Goal: Communication & Community: Connect with others

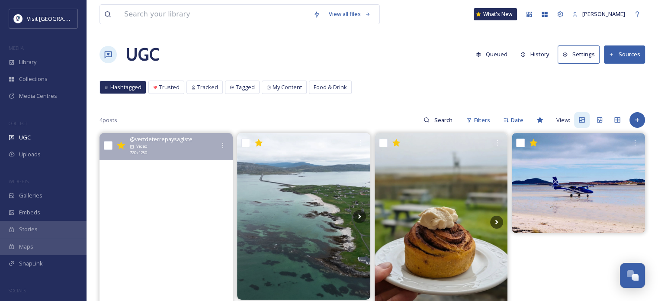
click at [160, 199] on video "P’tite balade en bonne compagnie 🏴󠁧󠁢󠁳󠁣󠁴󠁿🐑#scotlandgreatshots#isleofharris#scalp…" at bounding box center [165, 251] width 133 height 237
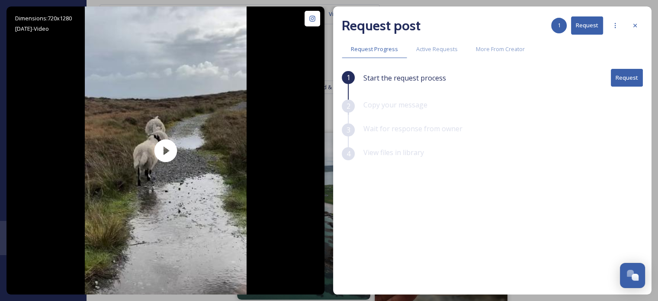
click at [615, 80] on button "Request" at bounding box center [627, 78] width 32 height 18
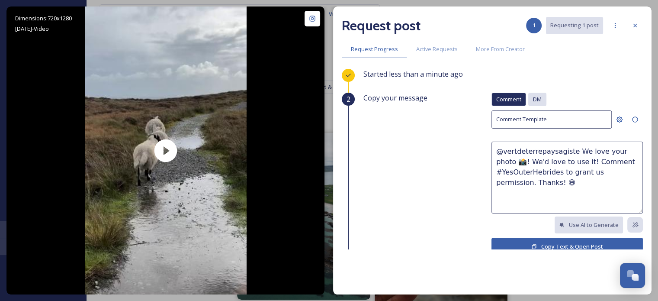
click at [533, 97] on span "DM" at bounding box center [537, 99] width 9 height 8
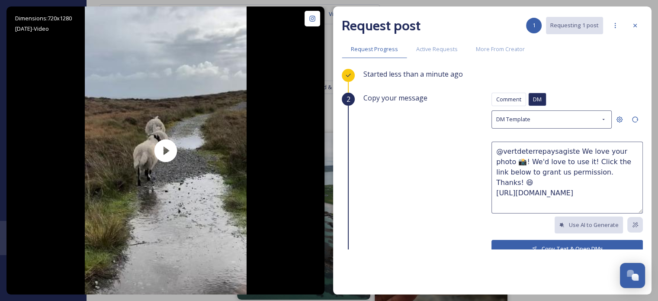
click at [535, 242] on button "Copy Text & Open DMs" at bounding box center [566, 249] width 151 height 18
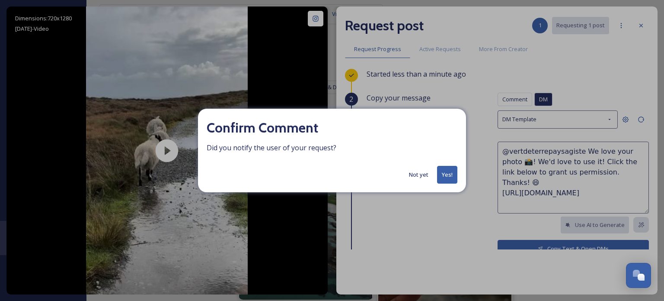
click at [446, 181] on button "Yes!" at bounding box center [447, 175] width 20 height 18
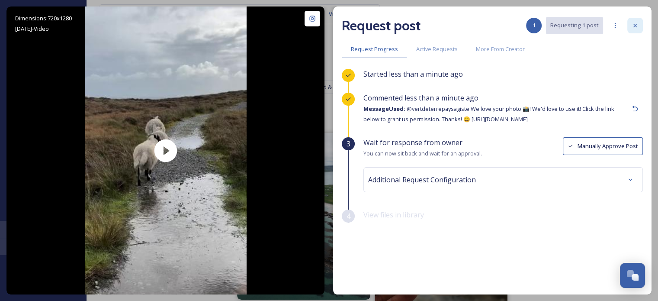
click at [638, 24] on div at bounding box center [635, 26] width 16 height 16
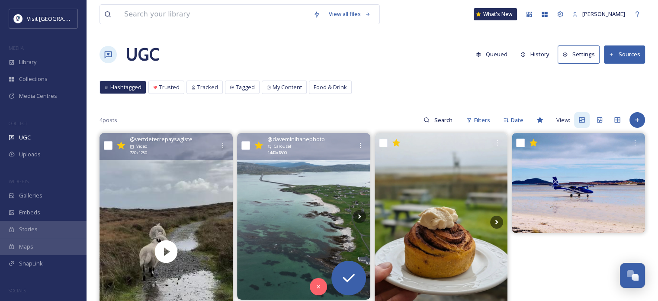
click at [301, 185] on img at bounding box center [303, 216] width 133 height 167
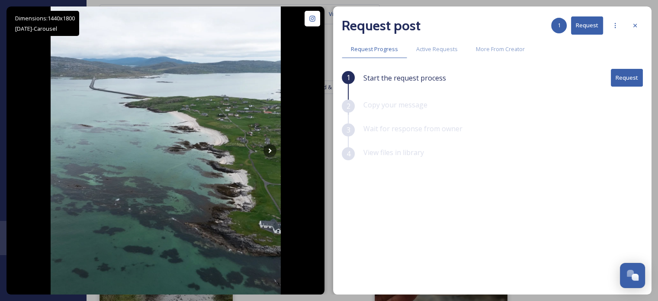
click at [636, 80] on button "Request" at bounding box center [627, 78] width 32 height 18
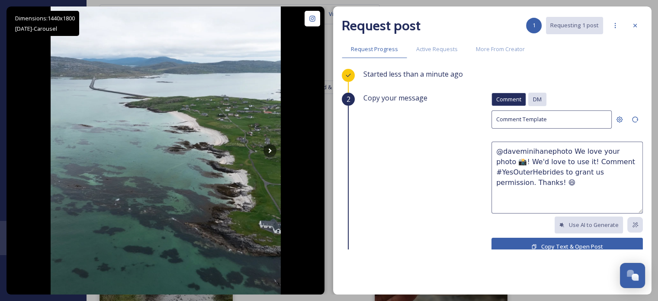
click at [535, 99] on span "DM" at bounding box center [537, 99] width 9 height 8
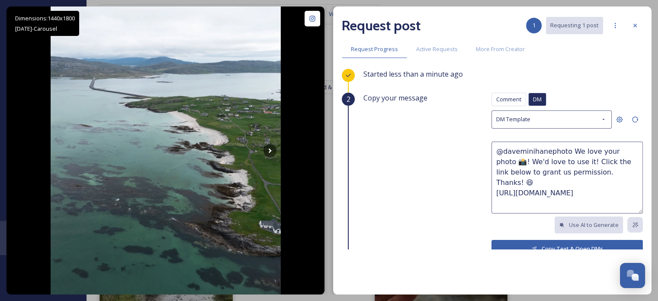
click at [531, 241] on button "Copy Text & Open DMs" at bounding box center [566, 249] width 151 height 18
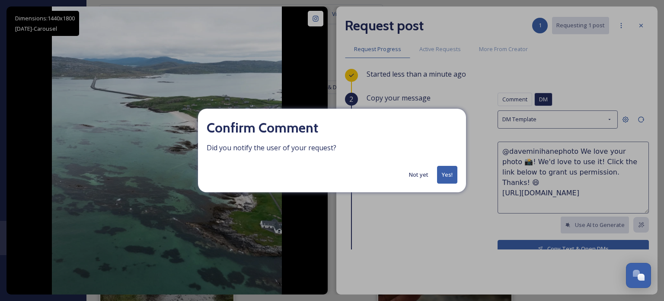
click at [448, 178] on button "Yes!" at bounding box center [447, 175] width 20 height 18
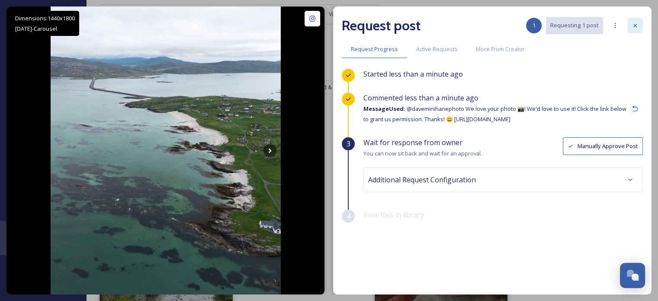
click at [632, 22] on icon at bounding box center [634, 25] width 7 height 7
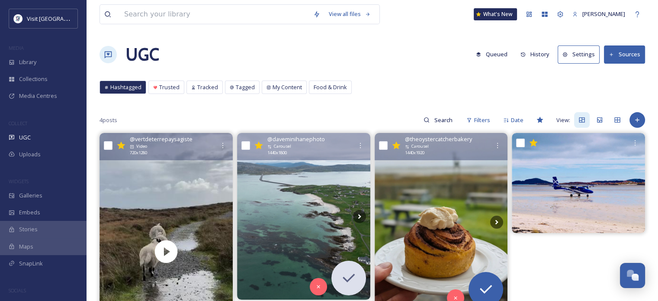
click at [427, 202] on img at bounding box center [441, 221] width 133 height 177
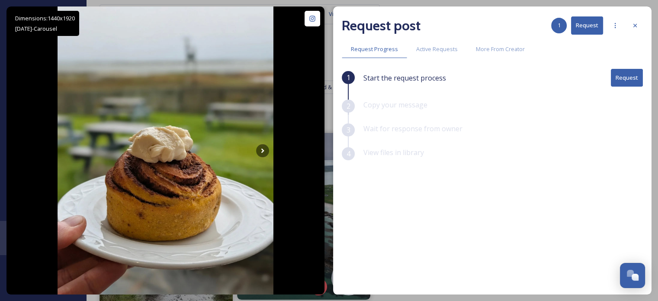
click at [630, 80] on button "Request" at bounding box center [627, 78] width 32 height 18
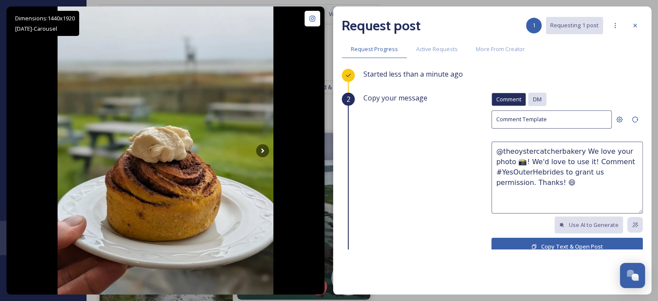
click at [533, 101] on span "DM" at bounding box center [537, 99] width 9 height 8
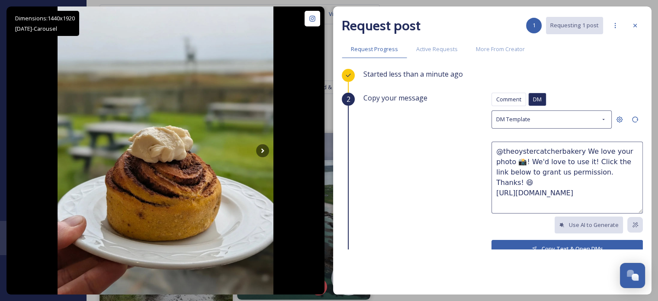
click at [540, 245] on button "Copy Text & Open DMs" at bounding box center [566, 249] width 151 height 18
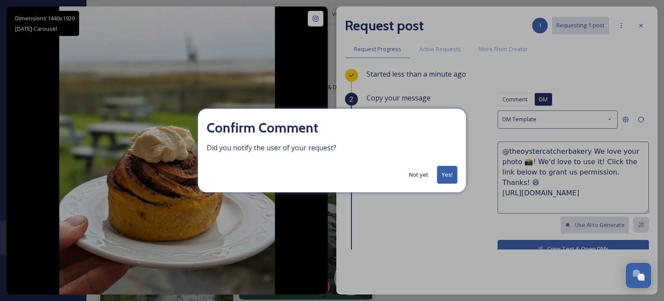
click at [452, 169] on button "Yes!" at bounding box center [447, 175] width 20 height 18
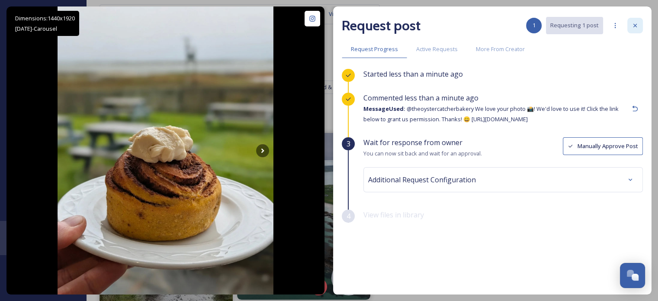
click at [635, 26] on icon at bounding box center [634, 25] width 7 height 7
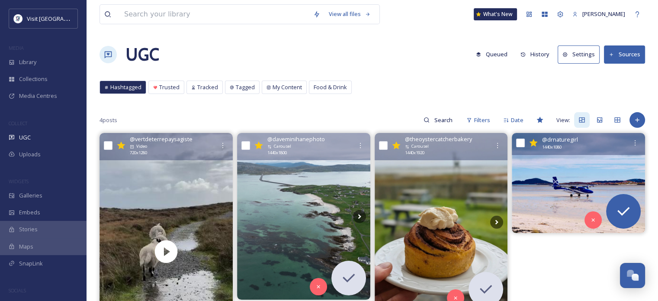
click at [573, 190] on img at bounding box center [578, 183] width 133 height 100
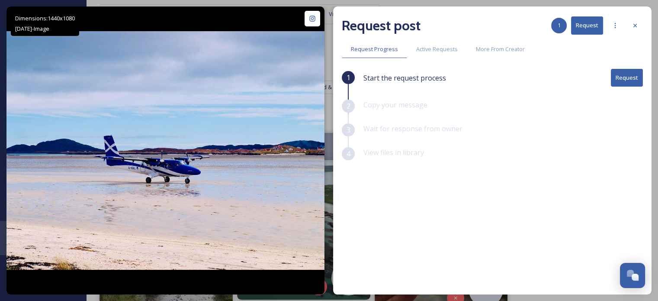
click at [631, 77] on button "Request" at bounding box center [627, 78] width 32 height 18
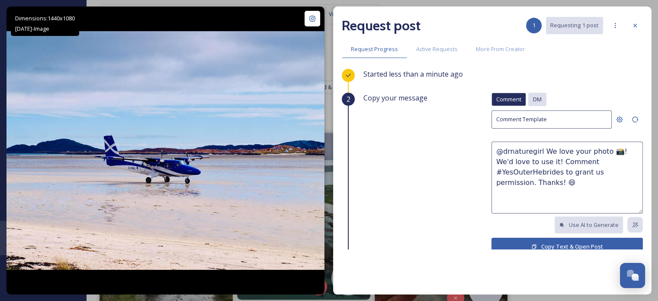
click at [528, 103] on div "DM" at bounding box center [537, 99] width 18 height 13
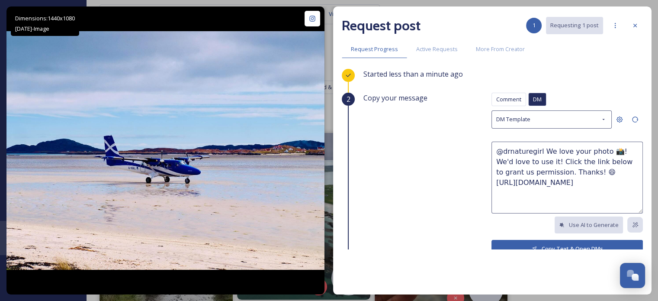
click at [538, 245] on button "Copy Text & Open DMs" at bounding box center [566, 249] width 151 height 18
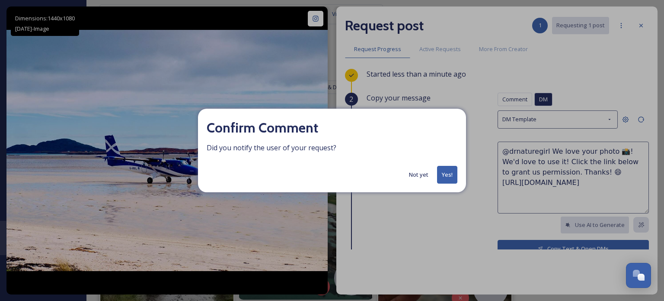
click at [445, 173] on button "Yes!" at bounding box center [447, 175] width 20 height 18
